Goal: Task Accomplishment & Management: Manage account settings

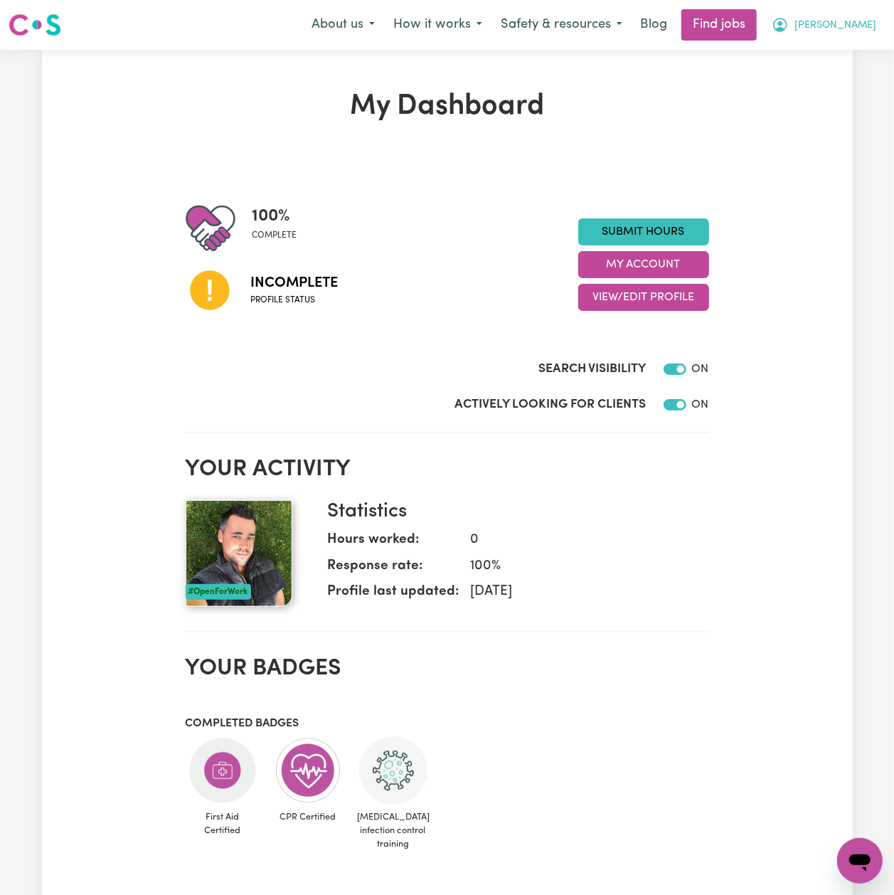
click at [856, 37] on button "[PERSON_NAME]" at bounding box center [823, 25] width 123 height 30
click at [826, 92] on link "My Dashboard" at bounding box center [828, 81] width 112 height 27
click at [823, 100] on link "Logout" at bounding box center [828, 108] width 112 height 27
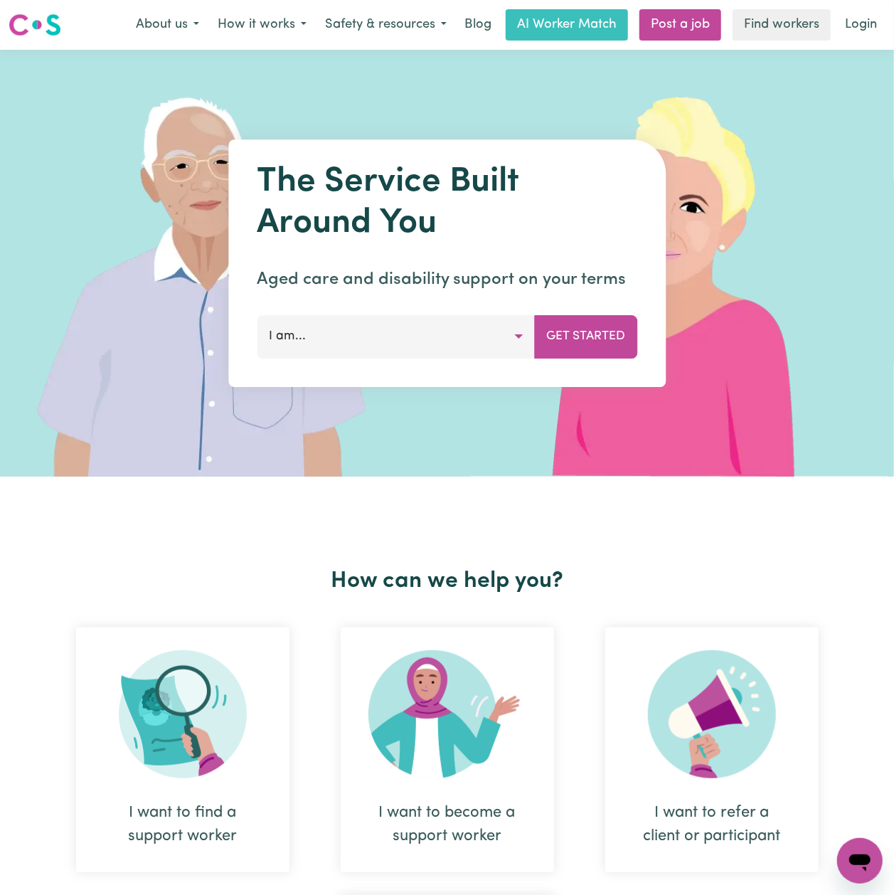
click at [870, 41] on div "Menu About us How it works Safety & resources Blog AI Worker Match Post a job F…" at bounding box center [447, 25] width 894 height 33
click at [869, 18] on link "Login" at bounding box center [860, 24] width 49 height 31
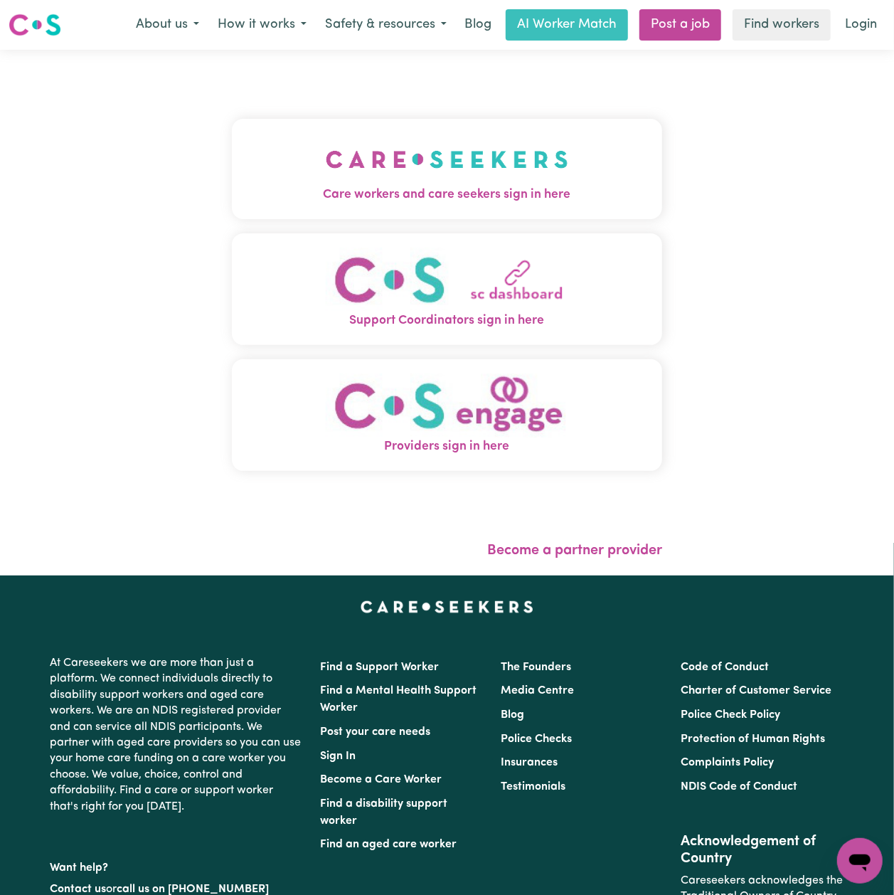
click at [91, 151] on div "Care workers and care seekers sign in here Support Coordinators sign in here Pr…" at bounding box center [447, 313] width 894 height 526
click at [307, 164] on button "Care workers and care seekers sign in here" at bounding box center [447, 169] width 430 height 100
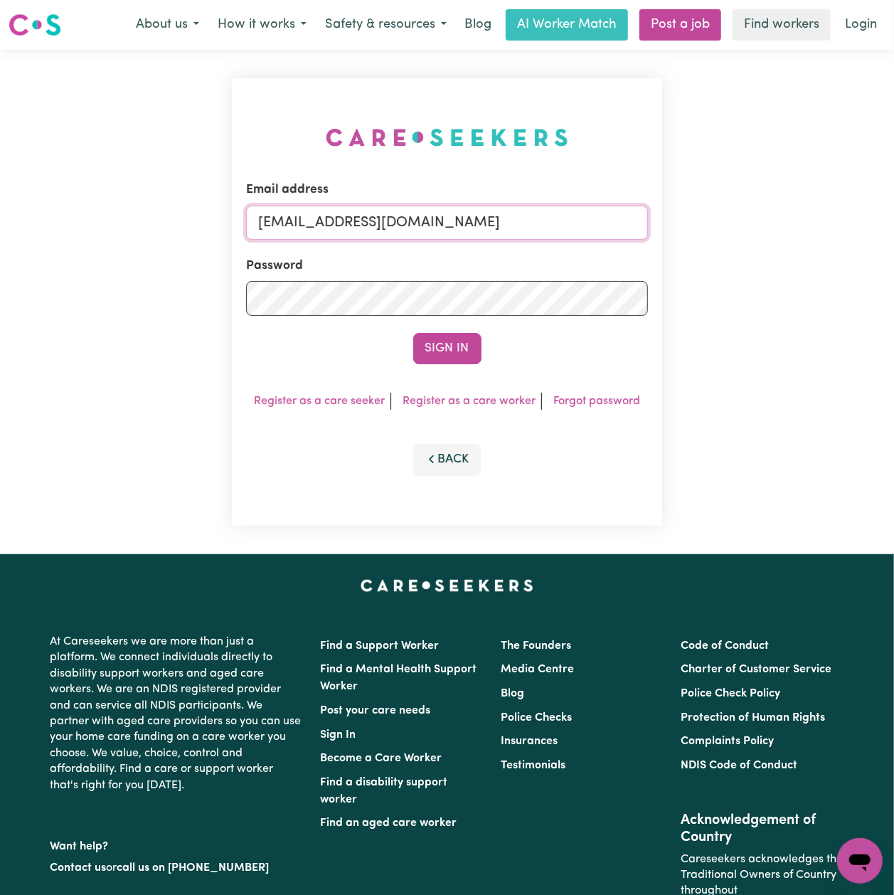
click at [341, 222] on input "[EMAIL_ADDRESS][DOMAIN_NAME]" at bounding box center [447, 223] width 402 height 34
click at [434, 220] on input "[EMAIL_ADDRESS][DOMAIN_NAME]" at bounding box center [447, 223] width 402 height 34
drag, startPoint x: 334, startPoint y: 223, endPoint x: 553, endPoint y: 232, distance: 219.2
click at [553, 232] on input "Superuser~[EMAIL_ADDRESS][DOMAIN_NAME]" at bounding box center [447, 223] width 402 height 34
type input "Superuser~[EMAIL_ADDRESS][DOMAIN_NAME]"
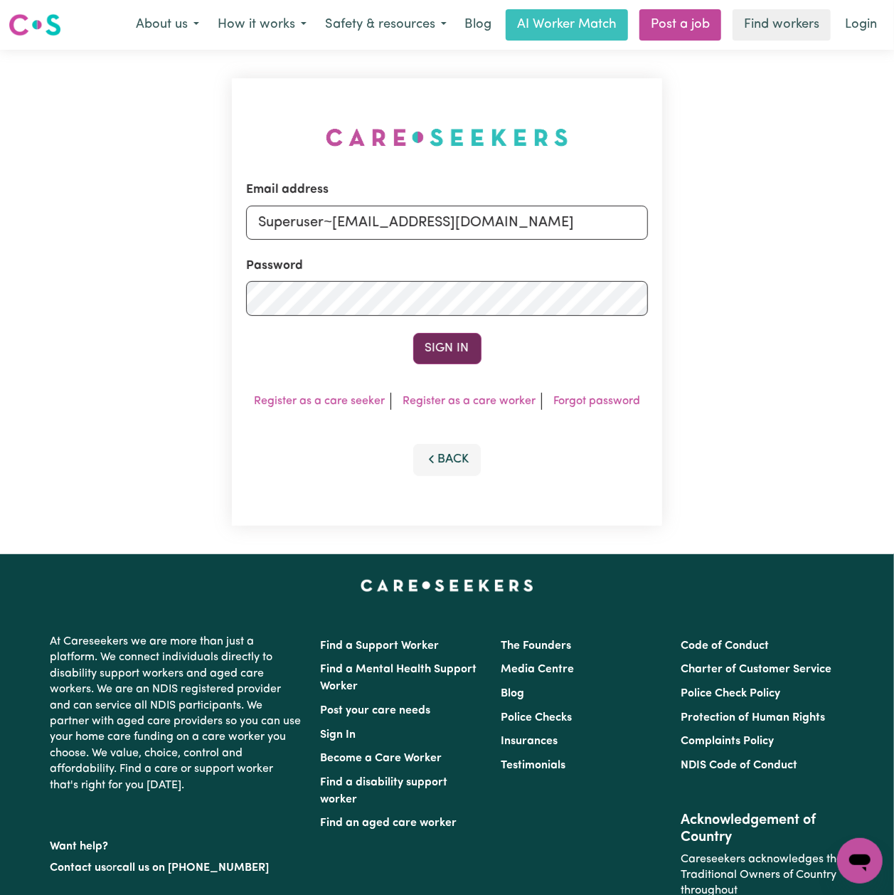
click at [433, 334] on button "Sign In" at bounding box center [447, 348] width 68 height 31
